Goal: Find specific page/section: Find specific page/section

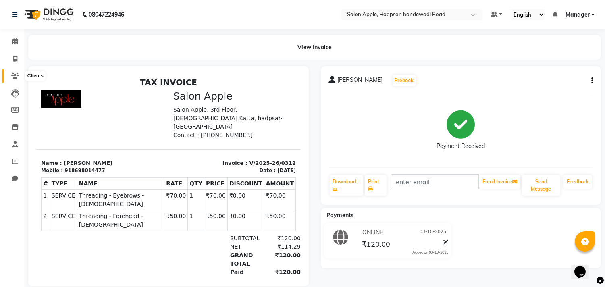
click at [15, 72] on span at bounding box center [15, 75] width 14 height 9
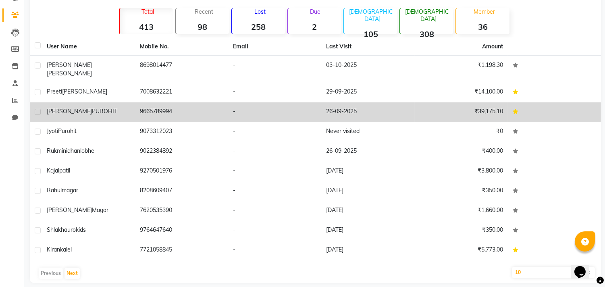
scroll to position [62, 0]
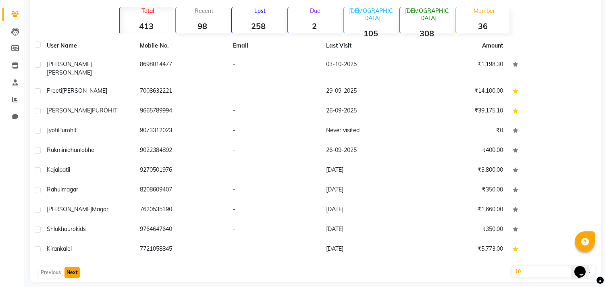
click at [73, 267] on button "Next" at bounding box center [71, 272] width 15 height 11
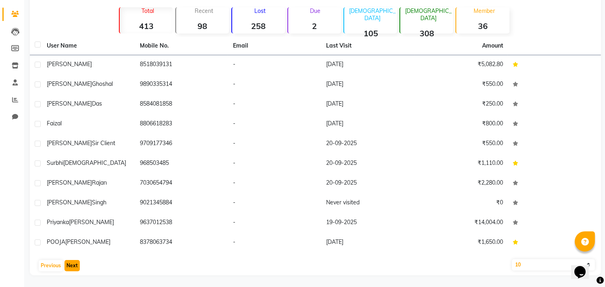
click at [73, 265] on button "Next" at bounding box center [71, 265] width 15 height 11
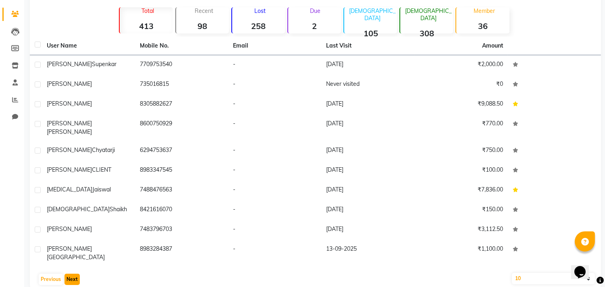
click at [73, 274] on button "Next" at bounding box center [71, 279] width 15 height 11
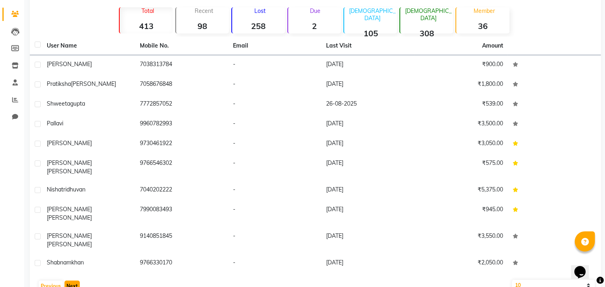
click at [73, 281] on button "Next" at bounding box center [71, 286] width 15 height 11
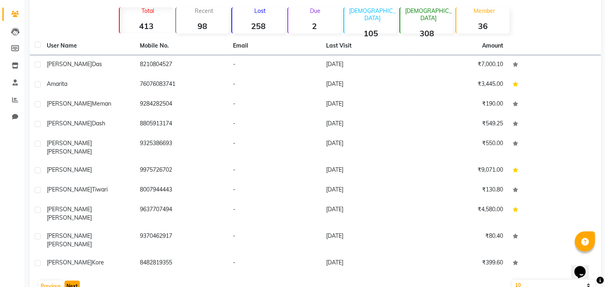
click at [73, 281] on button "Next" at bounding box center [71, 286] width 15 height 11
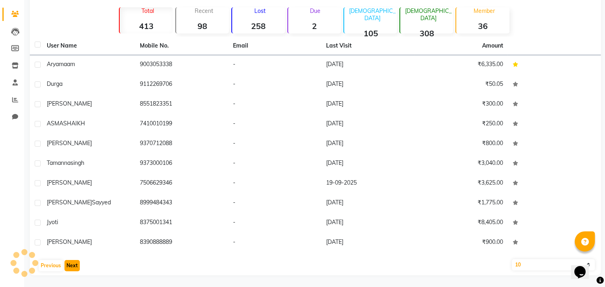
click at [73, 265] on button "Next" at bounding box center [71, 265] width 15 height 11
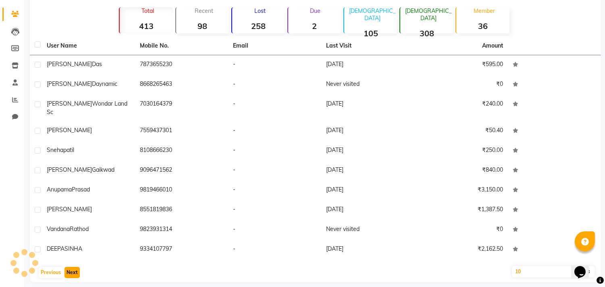
click at [73, 267] on button "Next" at bounding box center [71, 272] width 15 height 11
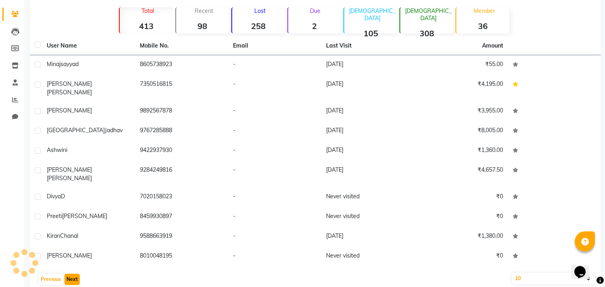
click at [73, 274] on button "Next" at bounding box center [71, 279] width 15 height 11
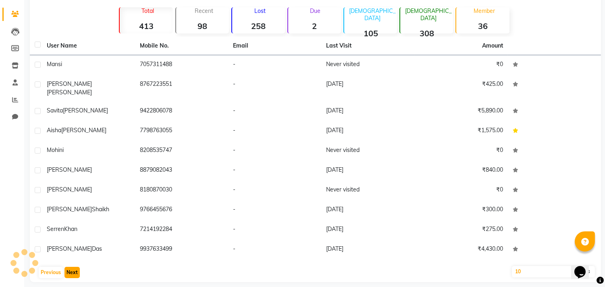
click at [73, 267] on button "Next" at bounding box center [71, 272] width 15 height 11
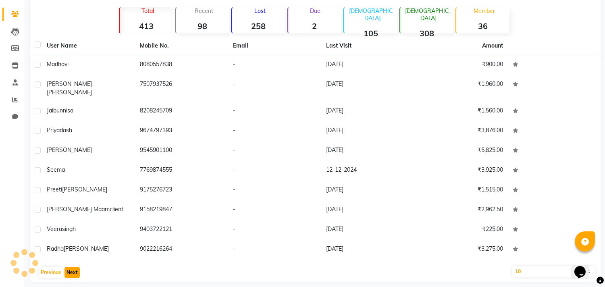
click at [73, 267] on button "Next" at bounding box center [71, 272] width 15 height 11
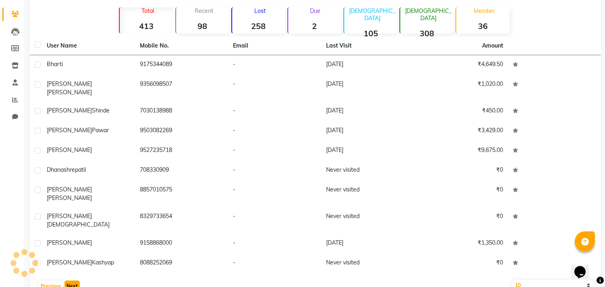
click at [73, 281] on button "Next" at bounding box center [71, 286] width 15 height 11
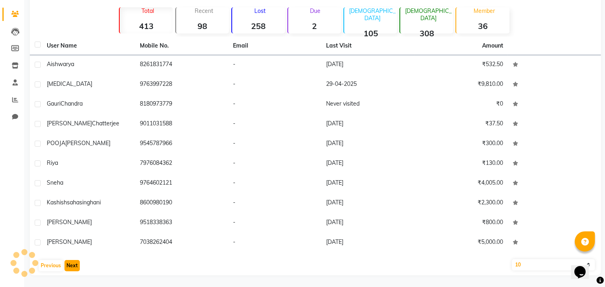
click at [73, 265] on button "Next" at bounding box center [71, 265] width 15 height 11
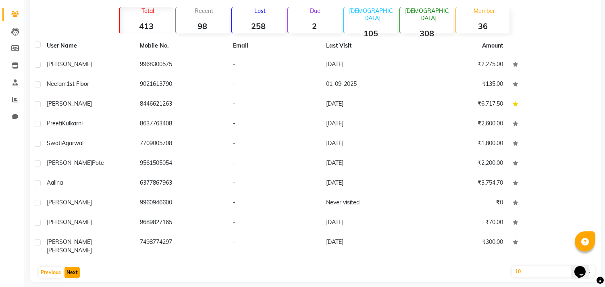
click at [73, 267] on button "Next" at bounding box center [71, 272] width 15 height 11
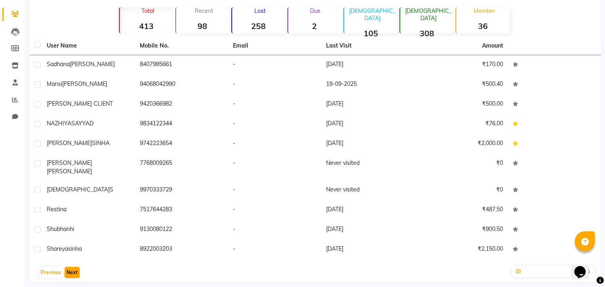
click at [73, 267] on button "Next" at bounding box center [71, 272] width 15 height 11
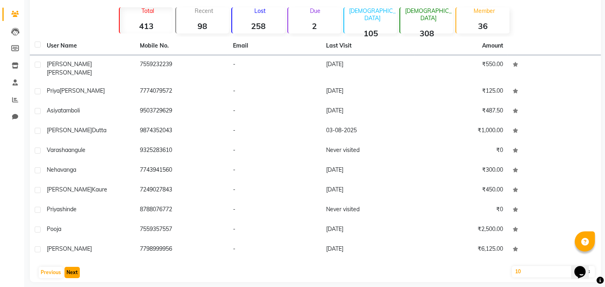
click at [73, 267] on button "Next" at bounding box center [71, 272] width 15 height 11
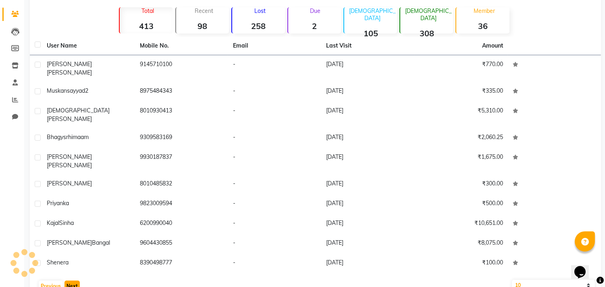
click at [73, 281] on button "Next" at bounding box center [71, 286] width 15 height 11
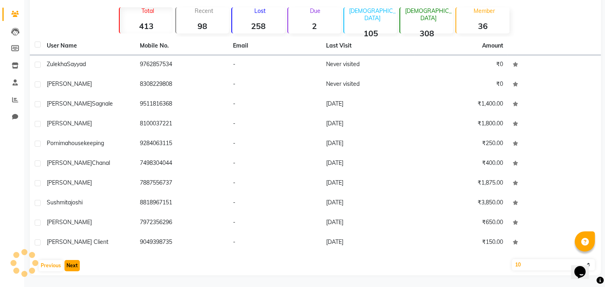
click at [73, 265] on button "Next" at bounding box center [71, 265] width 15 height 11
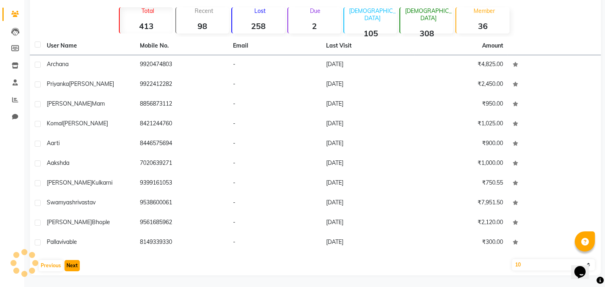
click at [73, 265] on button "Next" at bounding box center [71, 265] width 15 height 11
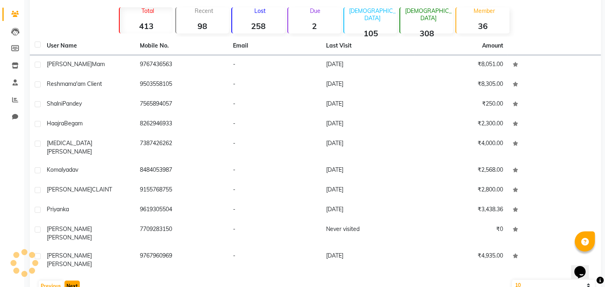
click at [73, 281] on button "Next" at bounding box center [71, 286] width 15 height 11
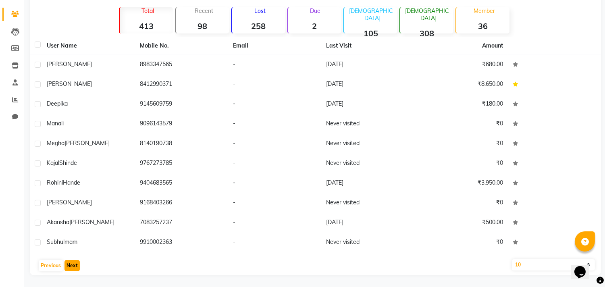
click at [73, 265] on button "Next" at bounding box center [71, 265] width 15 height 11
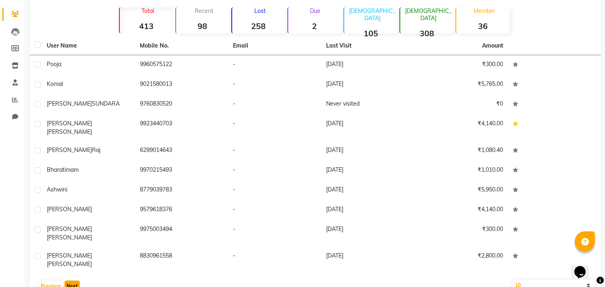
click at [73, 281] on button "Next" at bounding box center [71, 286] width 15 height 11
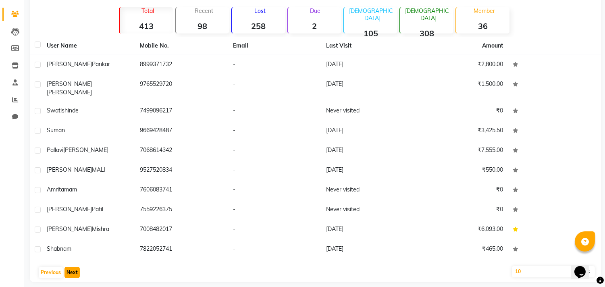
click at [73, 267] on button "Next" at bounding box center [71, 272] width 15 height 11
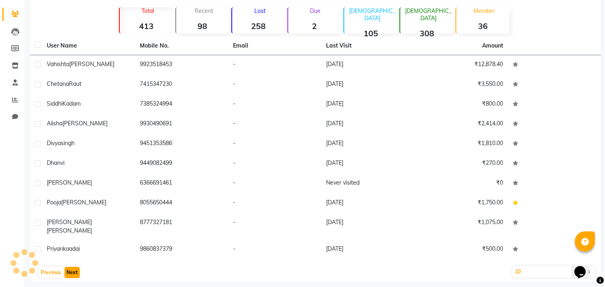
click at [73, 267] on button "Next" at bounding box center [71, 272] width 15 height 11
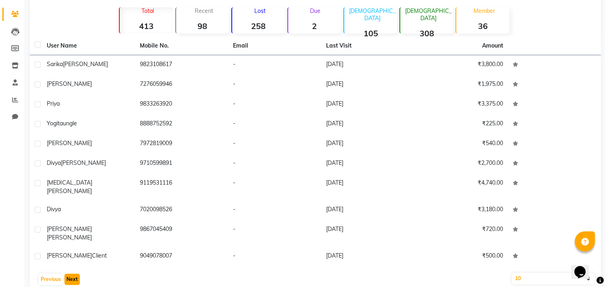
click at [73, 274] on button "Next" at bounding box center [71, 279] width 15 height 11
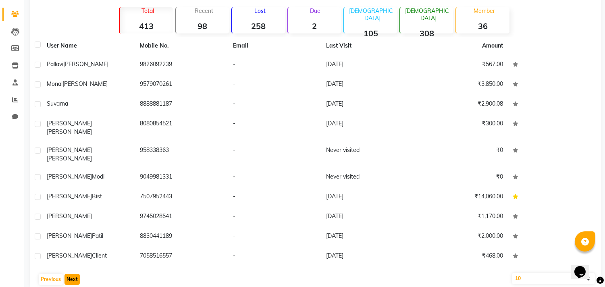
click at [73, 274] on button "Next" at bounding box center [71, 279] width 15 height 11
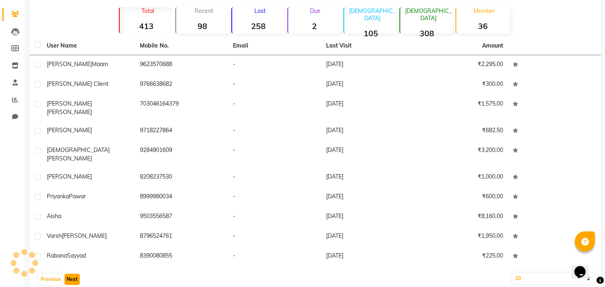
click at [73, 274] on button "Next" at bounding box center [71, 279] width 15 height 11
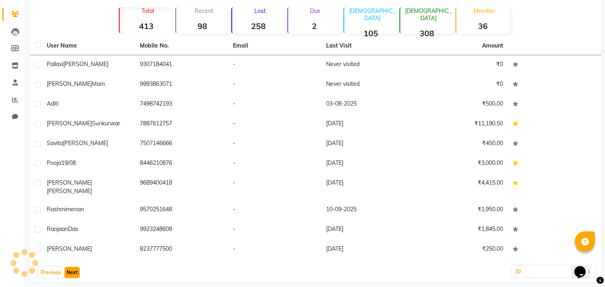
click at [73, 267] on button "Next" at bounding box center [71, 272] width 15 height 11
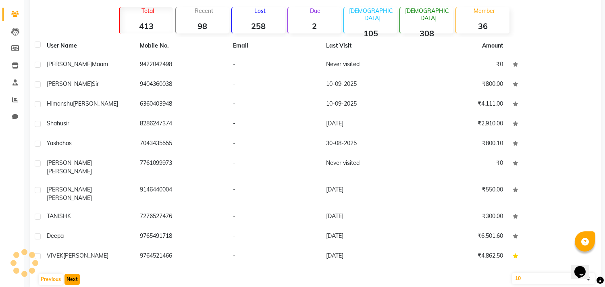
click at [73, 274] on button "Next" at bounding box center [71, 279] width 15 height 11
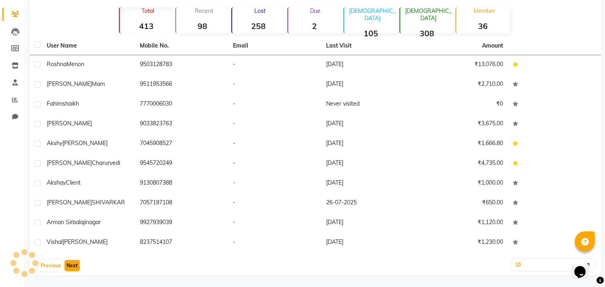
click at [73, 265] on button "Next" at bounding box center [71, 265] width 15 height 11
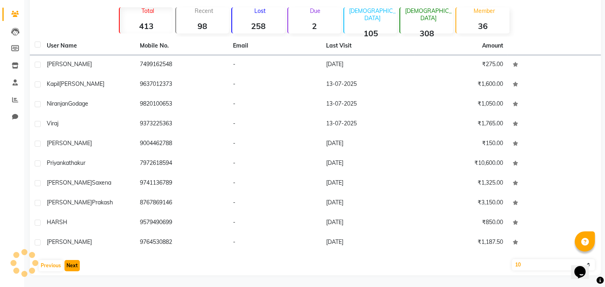
click at [73, 265] on button "Next" at bounding box center [71, 265] width 15 height 11
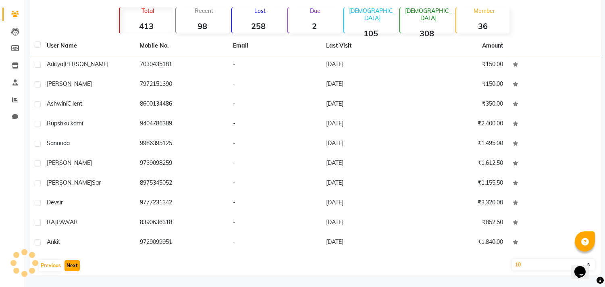
click at [73, 265] on button "Next" at bounding box center [71, 265] width 15 height 11
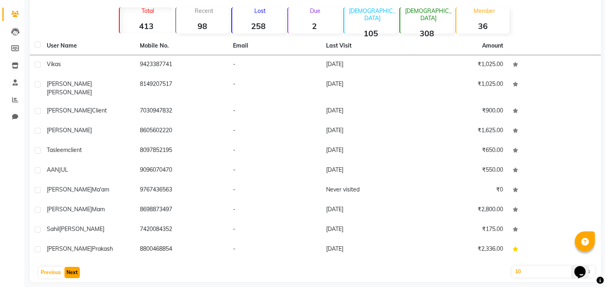
click at [73, 267] on button "Next" at bounding box center [71, 272] width 15 height 11
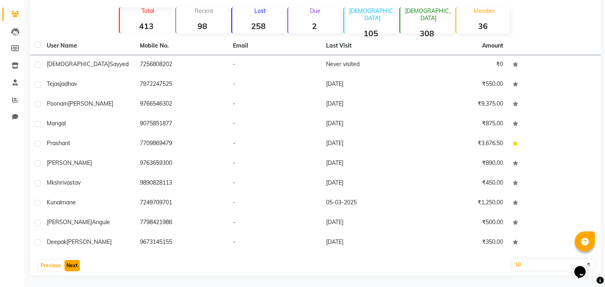
click at [73, 265] on button "Next" at bounding box center [71, 265] width 15 height 11
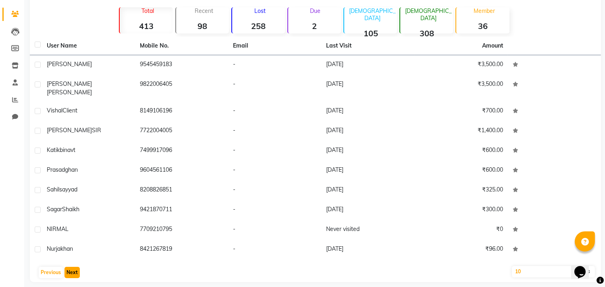
click at [73, 267] on button "Next" at bounding box center [71, 272] width 15 height 11
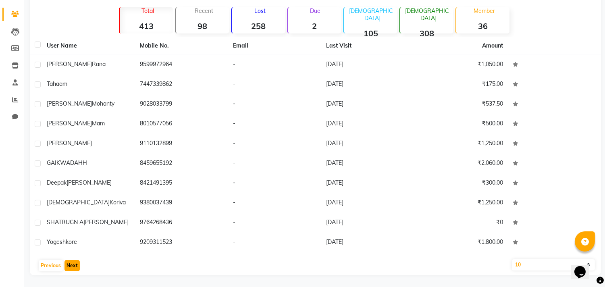
click at [73, 265] on button "Next" at bounding box center [71, 265] width 15 height 11
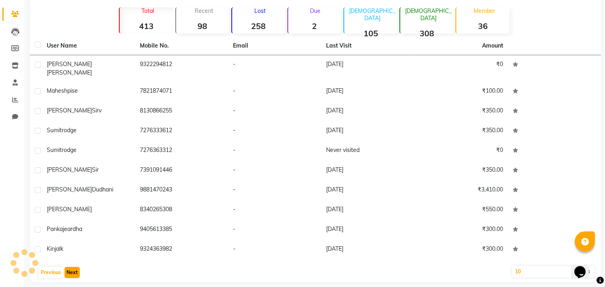
click at [73, 267] on button "Next" at bounding box center [71, 272] width 15 height 11
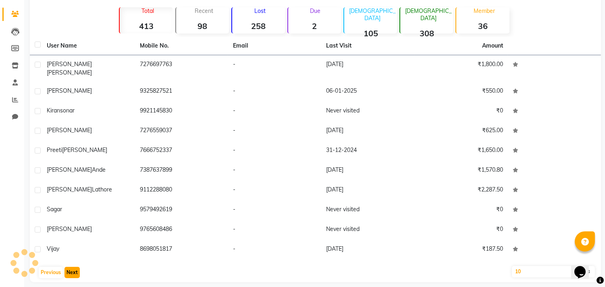
click at [73, 267] on button "Next" at bounding box center [71, 272] width 15 height 11
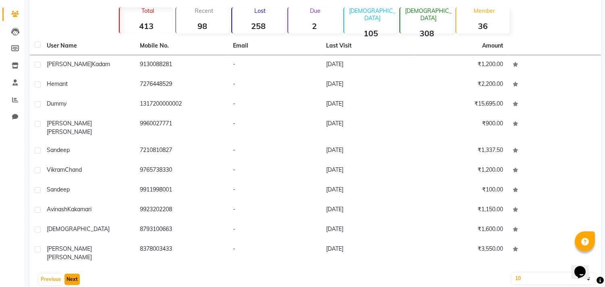
click at [73, 274] on button "Next" at bounding box center [71, 279] width 15 height 11
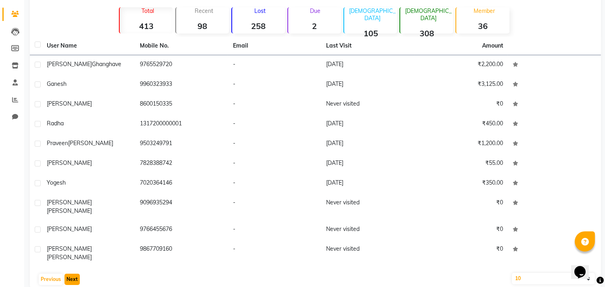
click at [73, 274] on button "Next" at bounding box center [71, 279] width 15 height 11
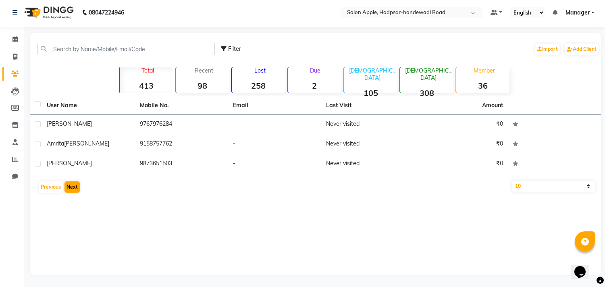
scroll to position [2, 0]
click at [73, 265] on div "Filter Import Add Client Total 413 Recent 98 Lost 258 Due 2 [DEMOGRAPHIC_DATA] …" at bounding box center [315, 154] width 571 height 242
click at [47, 189] on button "Previous" at bounding box center [51, 187] width 24 height 11
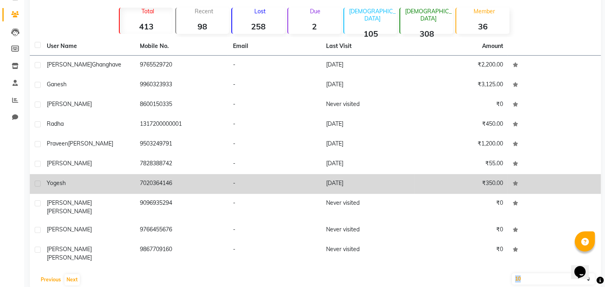
scroll to position [62, 0]
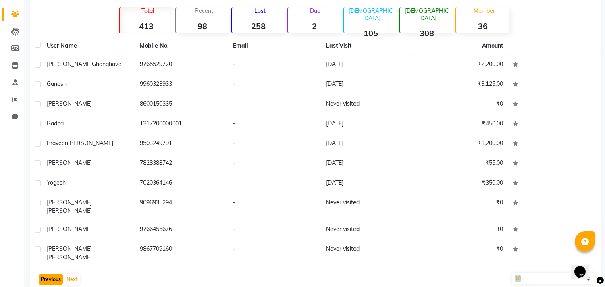
click at [54, 274] on button "Previous" at bounding box center [51, 279] width 24 height 11
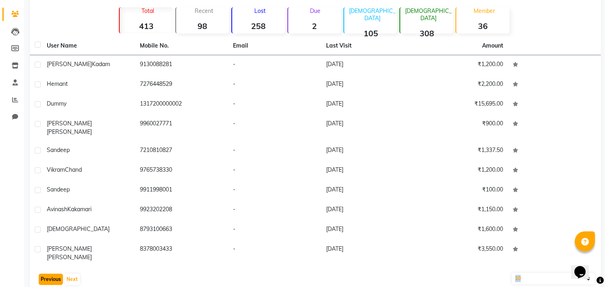
click at [51, 274] on button "Previous" at bounding box center [51, 279] width 24 height 11
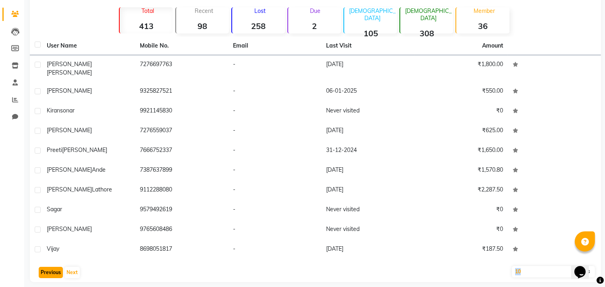
click at [45, 267] on button "Previous" at bounding box center [51, 272] width 24 height 11
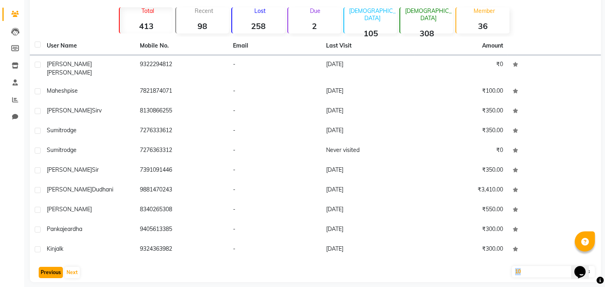
click at [54, 267] on button "Previous" at bounding box center [51, 272] width 24 height 11
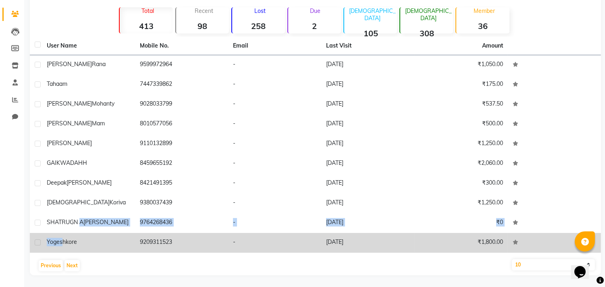
drag, startPoint x: 77, startPoint y: 231, endPoint x: 55, endPoint y: 241, distance: 24.0
click at [55, 241] on tbody "[PERSON_NAME] 9599972964 - [DATE] ₹1,050.00 tahaam 7447339862 - [DATE] ₹175.00 …" at bounding box center [315, 154] width 571 height 198
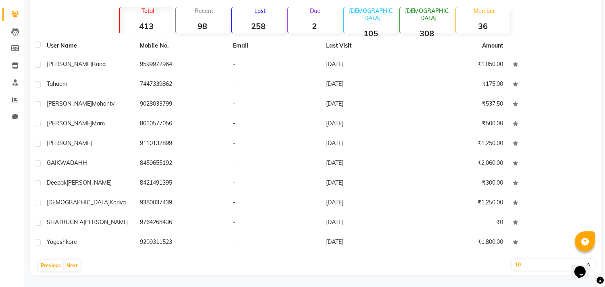
drag, startPoint x: 29, startPoint y: 249, endPoint x: 33, endPoint y: 264, distance: 16.1
click at [29, 250] on main "Filter Import Add Client Total 413 Recent 98 Lost 258 Due 2 [DEMOGRAPHIC_DATA] …" at bounding box center [314, 130] width 581 height 314
click at [51, 269] on button "Previous" at bounding box center [51, 265] width 24 height 11
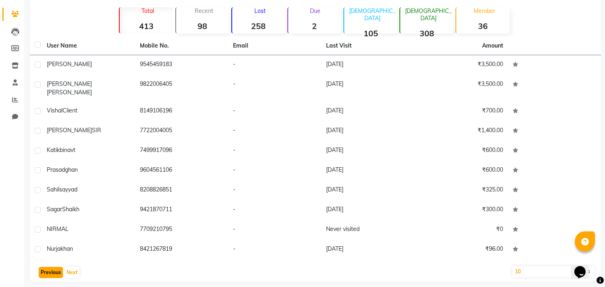
click at [48, 267] on button "Previous" at bounding box center [51, 272] width 24 height 11
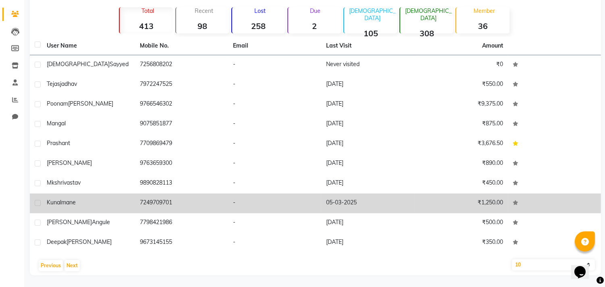
click at [462, 198] on td "₹1,250.00" at bounding box center [461, 203] width 93 height 20
